Goal: Navigation & Orientation: Find specific page/section

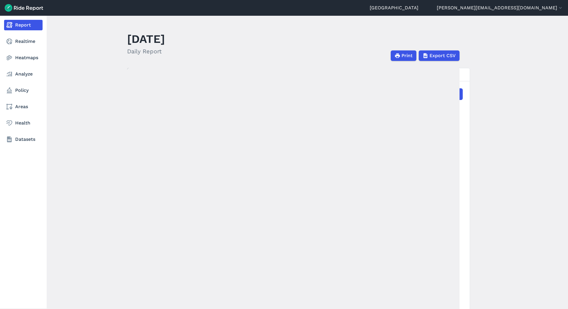
click at [13, 113] on nav "Report Realtime Heatmaps Analyze Policy Areas Health Datasets" at bounding box center [23, 82] width 47 height 133
click at [16, 106] on link "Areas" at bounding box center [23, 106] width 38 height 10
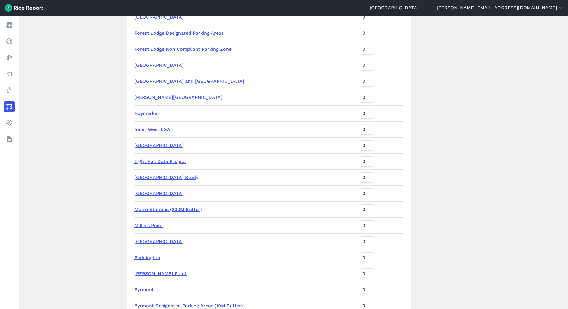
scroll to position [363, 0]
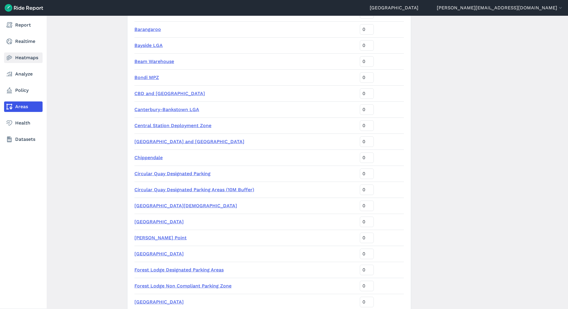
click at [18, 58] on link "Heatmaps" at bounding box center [23, 57] width 38 height 10
